Goal: Task Accomplishment & Management: Use online tool/utility

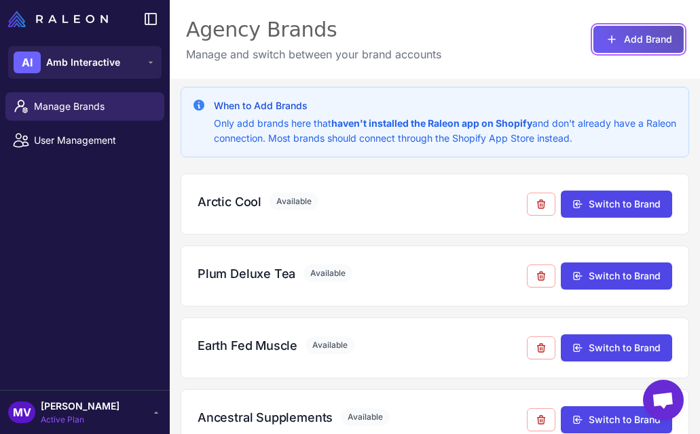
click at [619, 33] on button "Add Brand" at bounding box center [638, 39] width 90 height 27
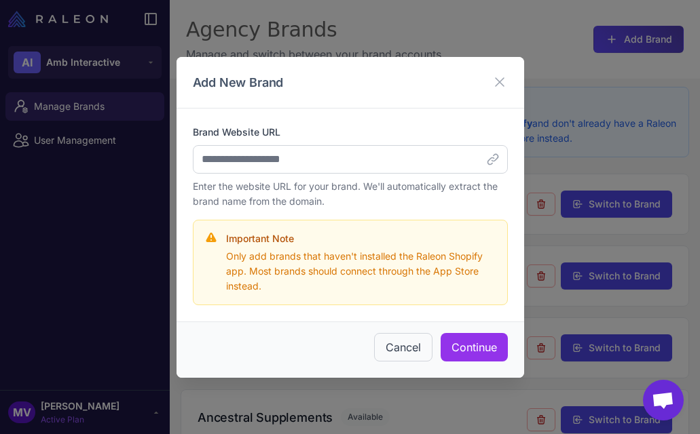
click at [344, 173] on div "Brand Website URL Enter the website URL for your brand. We'll automatically ext…" at bounding box center [350, 167] width 315 height 84
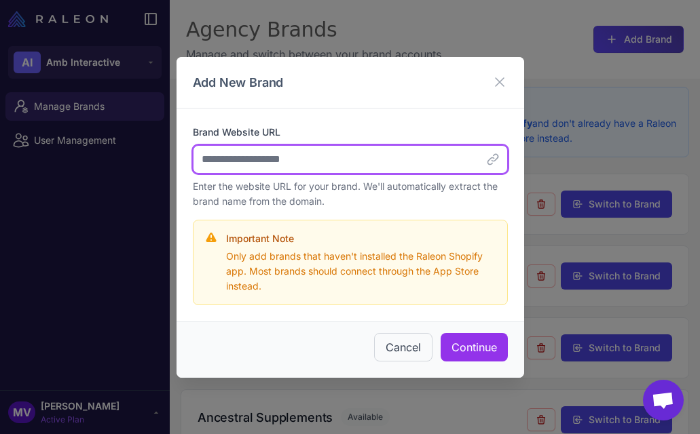
click at [352, 159] on input "Brand Website URL" at bounding box center [350, 159] width 315 height 29
paste input "**********"
type input "**********"
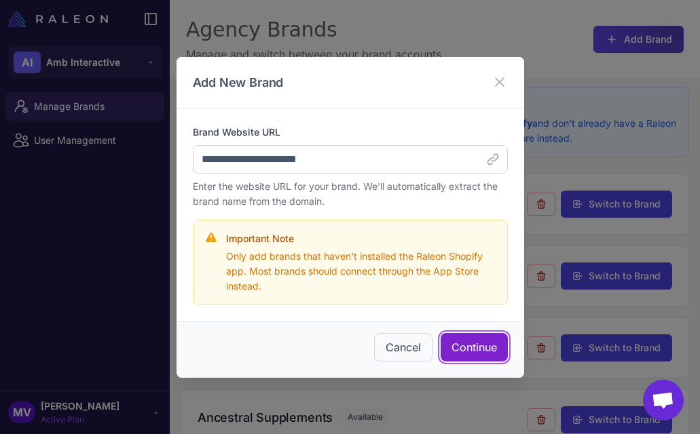
click at [483, 350] on button "Continue" at bounding box center [473, 347] width 67 height 29
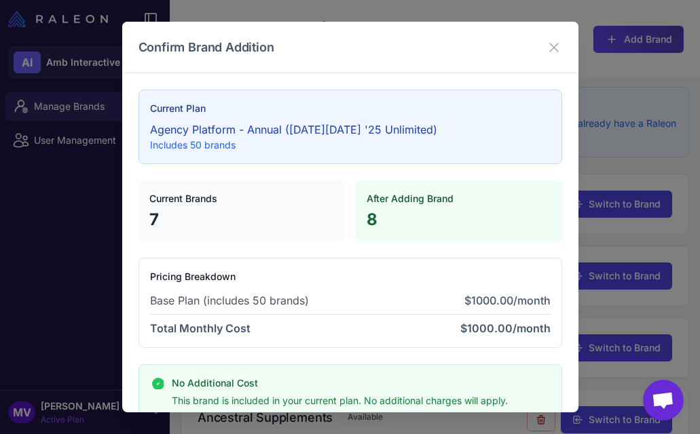
scroll to position [80, 0]
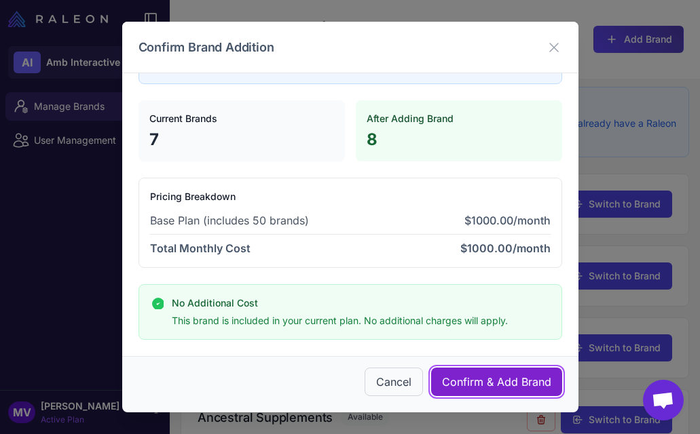
click at [498, 375] on span "Confirm & Add Brand" at bounding box center [496, 382] width 109 height 16
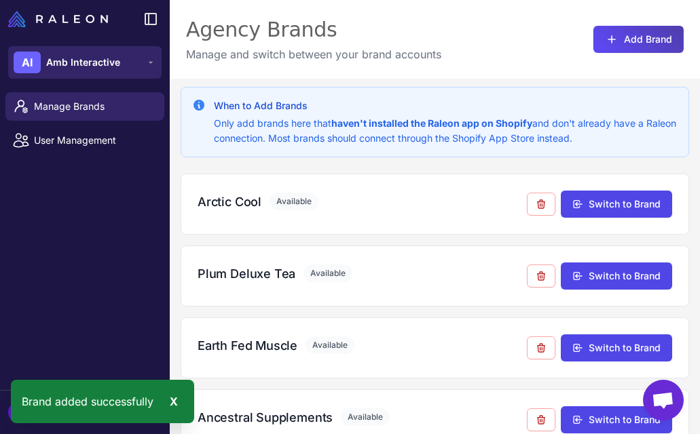
click at [89, 71] on div "AI Amb Interactive" at bounding box center [67, 63] width 107 height 22
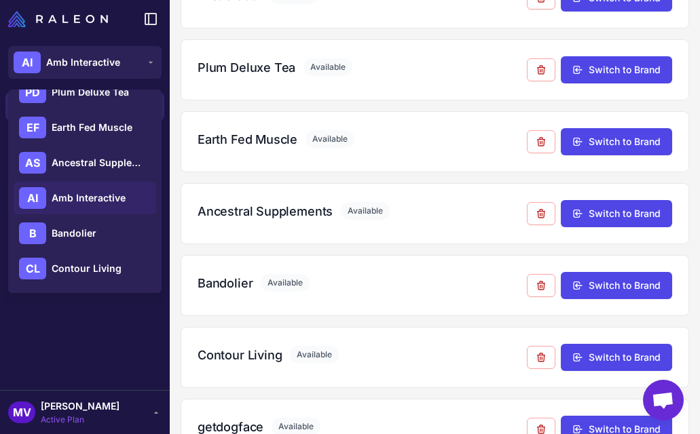
scroll to position [320, 0]
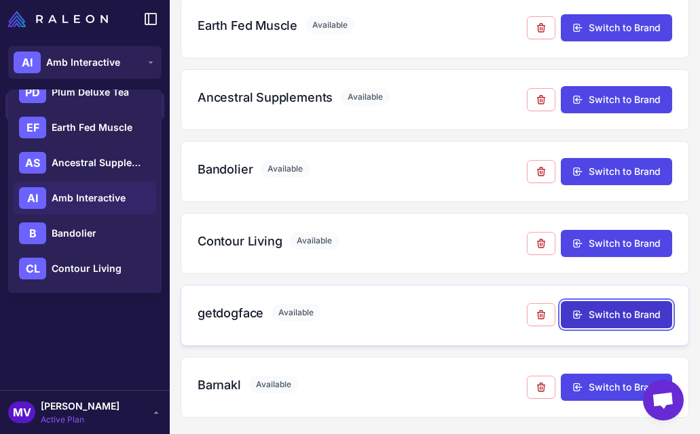
click at [587, 311] on button "Switch to Brand" at bounding box center [616, 314] width 111 height 27
